Goal: Transaction & Acquisition: Obtain resource

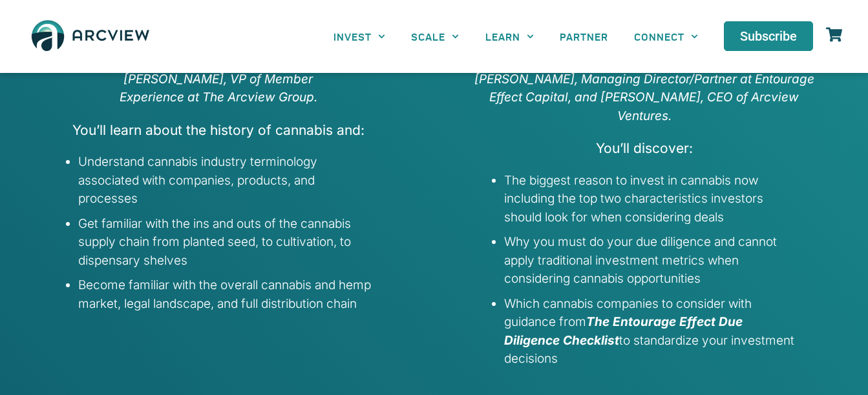
scroll to position [185, 0]
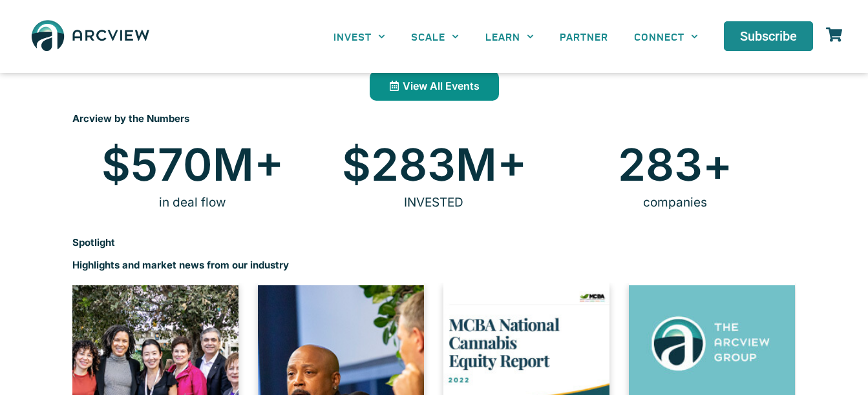
scroll to position [892, 0]
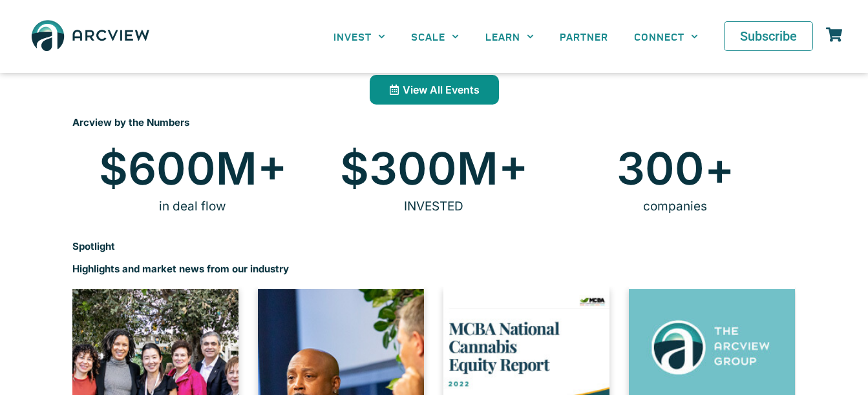
click at [771, 38] on span "Subscribe" at bounding box center [768, 36] width 57 height 13
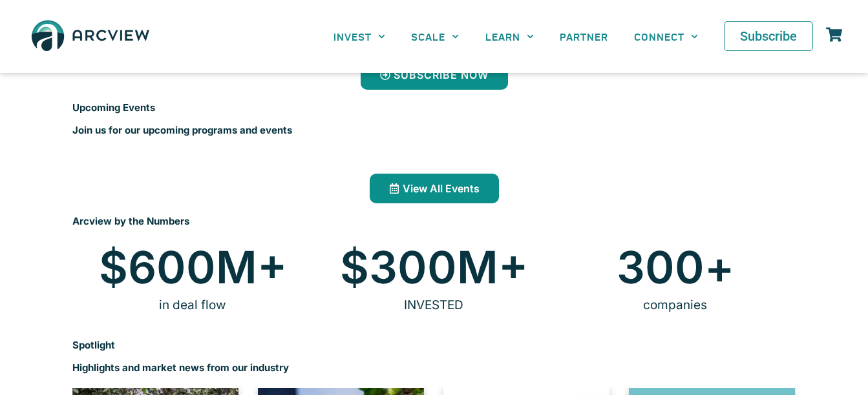
scroll to position [791, 0]
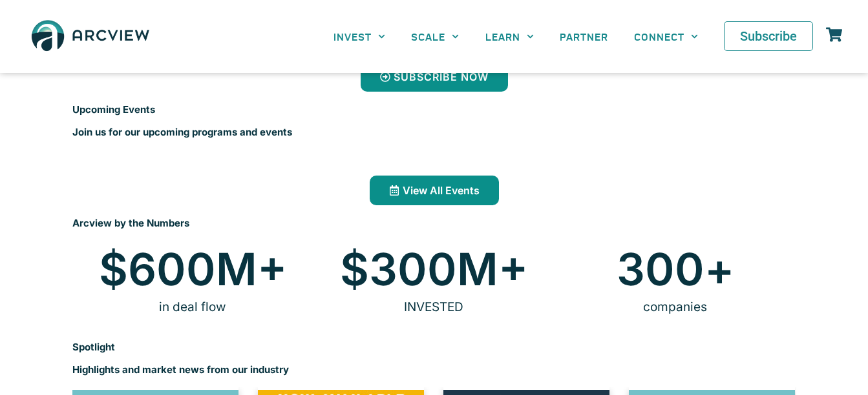
click at [783, 32] on span "Subscribe" at bounding box center [768, 36] width 57 height 13
click at [837, 38] on icon at bounding box center [834, 34] width 16 height 14
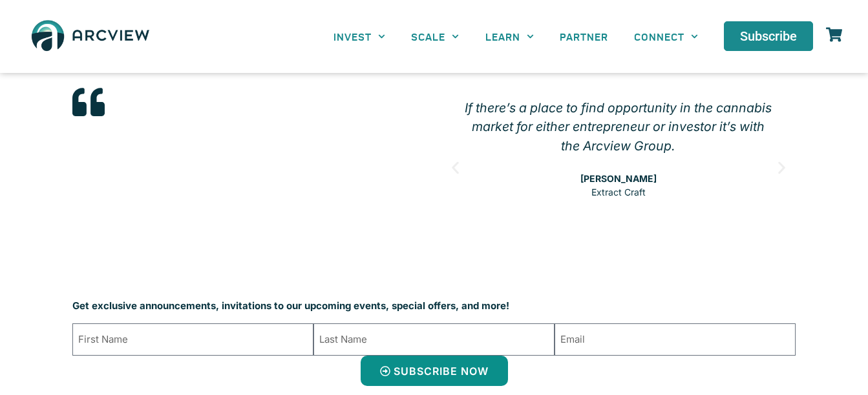
scroll to position [478, 0]
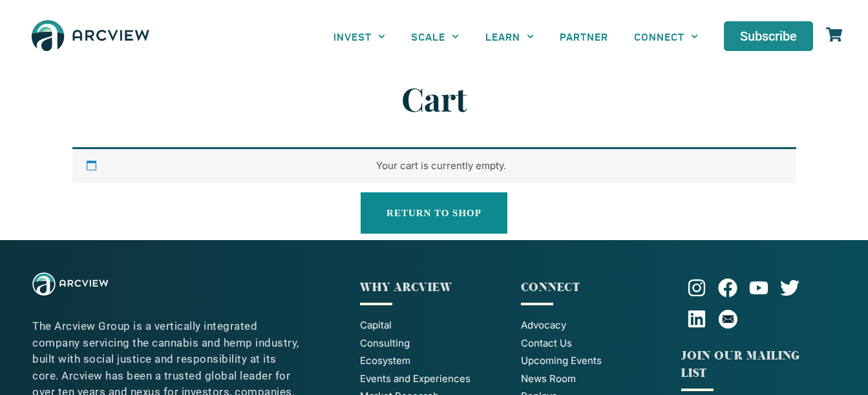
click at [439, 214] on link "Return to shop" at bounding box center [434, 213] width 147 height 41
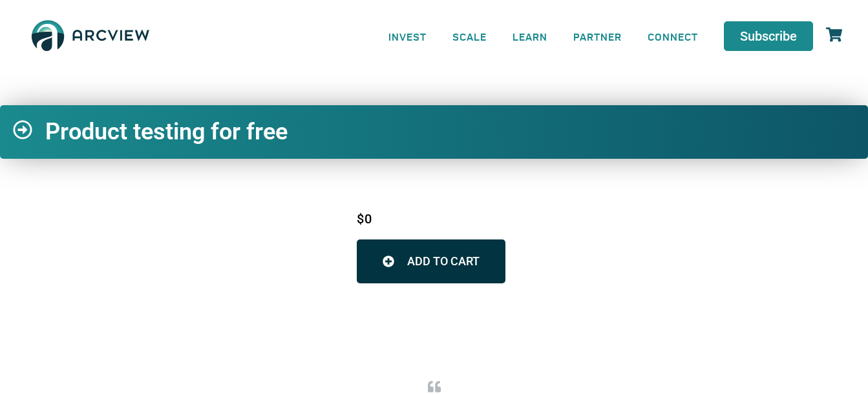
click at [748, 32] on span "Subscribe" at bounding box center [768, 36] width 57 height 13
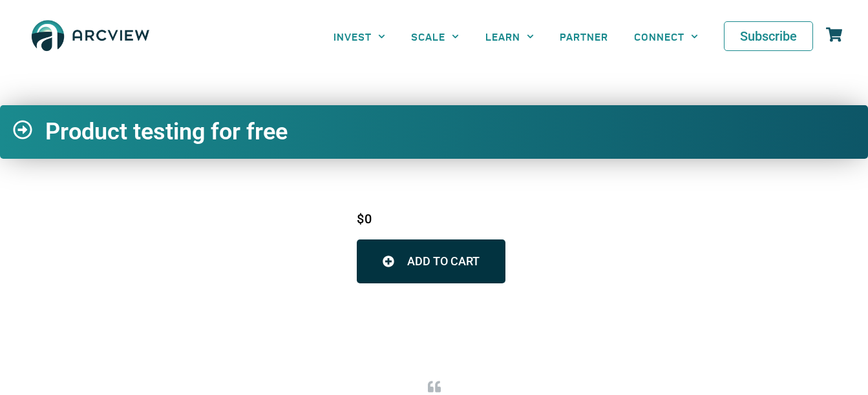
click at [778, 43] on span "Subscribe" at bounding box center [768, 36] width 57 height 13
